Goal: Browse casually

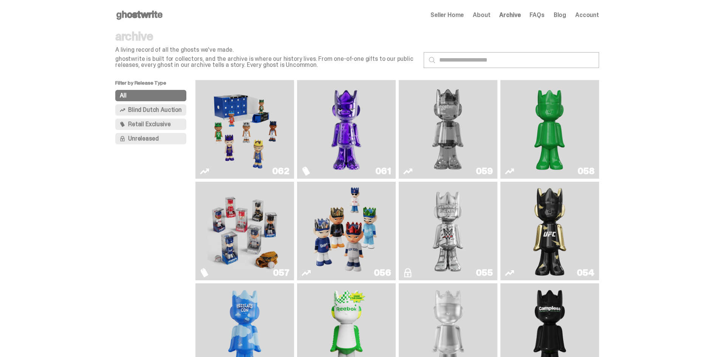
click at [359, 240] on img "Game Face (2025)" at bounding box center [346, 231] width 74 height 93
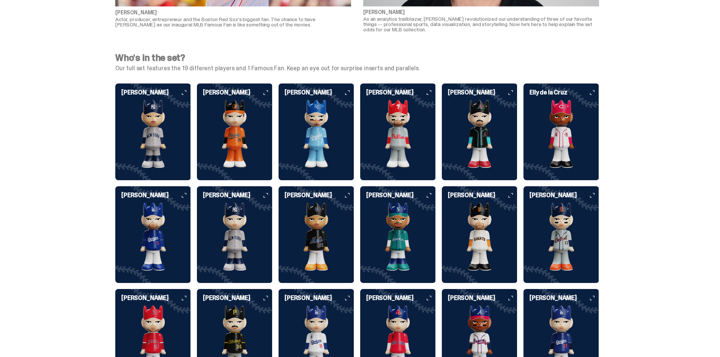
scroll to position [1853, 0]
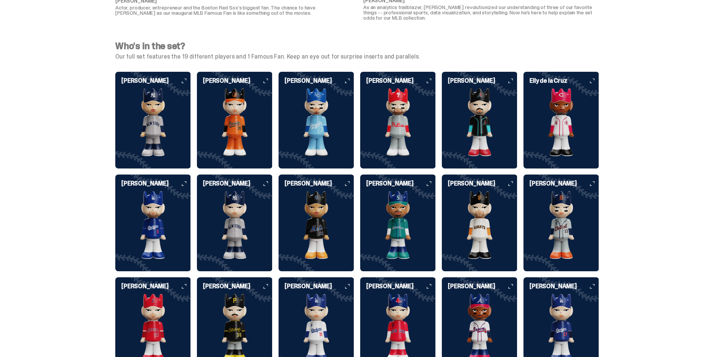
click at [551, 194] on img at bounding box center [562, 225] width 76 height 68
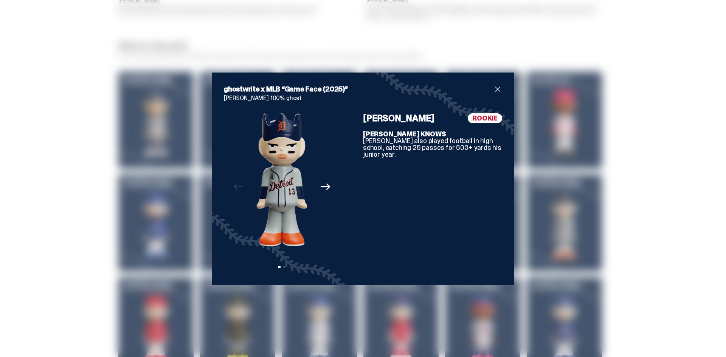
click at [330, 186] on button "Next" at bounding box center [325, 187] width 17 height 17
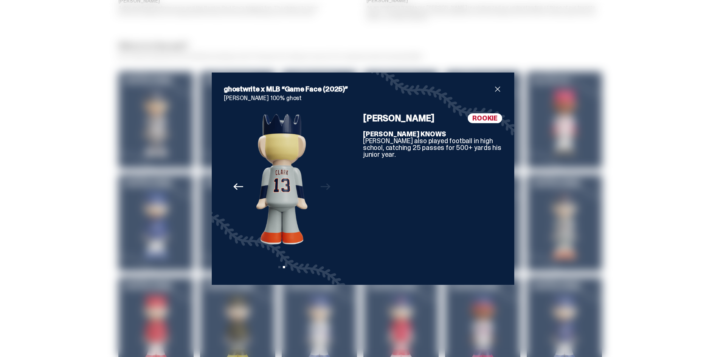
click at [330, 186] on div "Previous Next View slide 1 View slide 2" at bounding box center [282, 193] width 116 height 160
click at [493, 85] on span "close" at bounding box center [497, 89] width 9 height 9
